Goal: Task Accomplishment & Management: Use online tool/utility

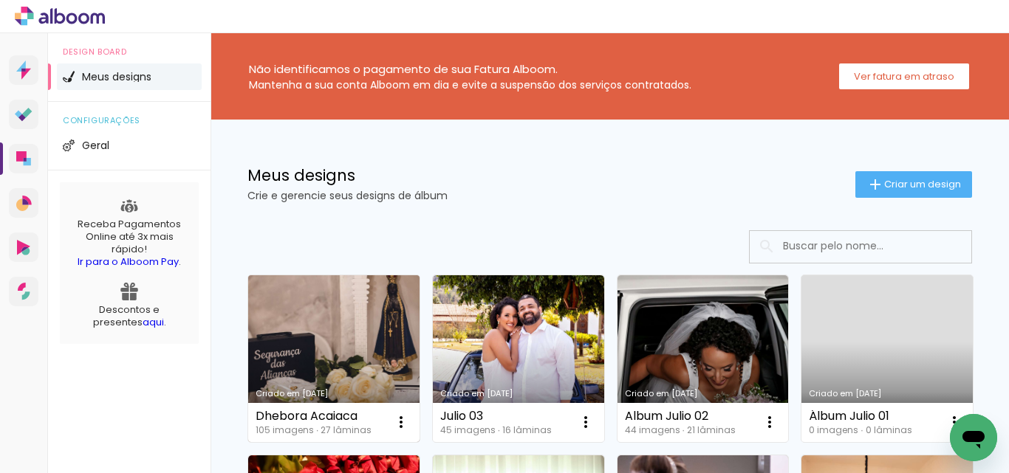
click at [351, 316] on link "Criado em [DATE]" at bounding box center [333, 358] width 171 height 167
